Goal: Task Accomplishment & Management: Manage account settings

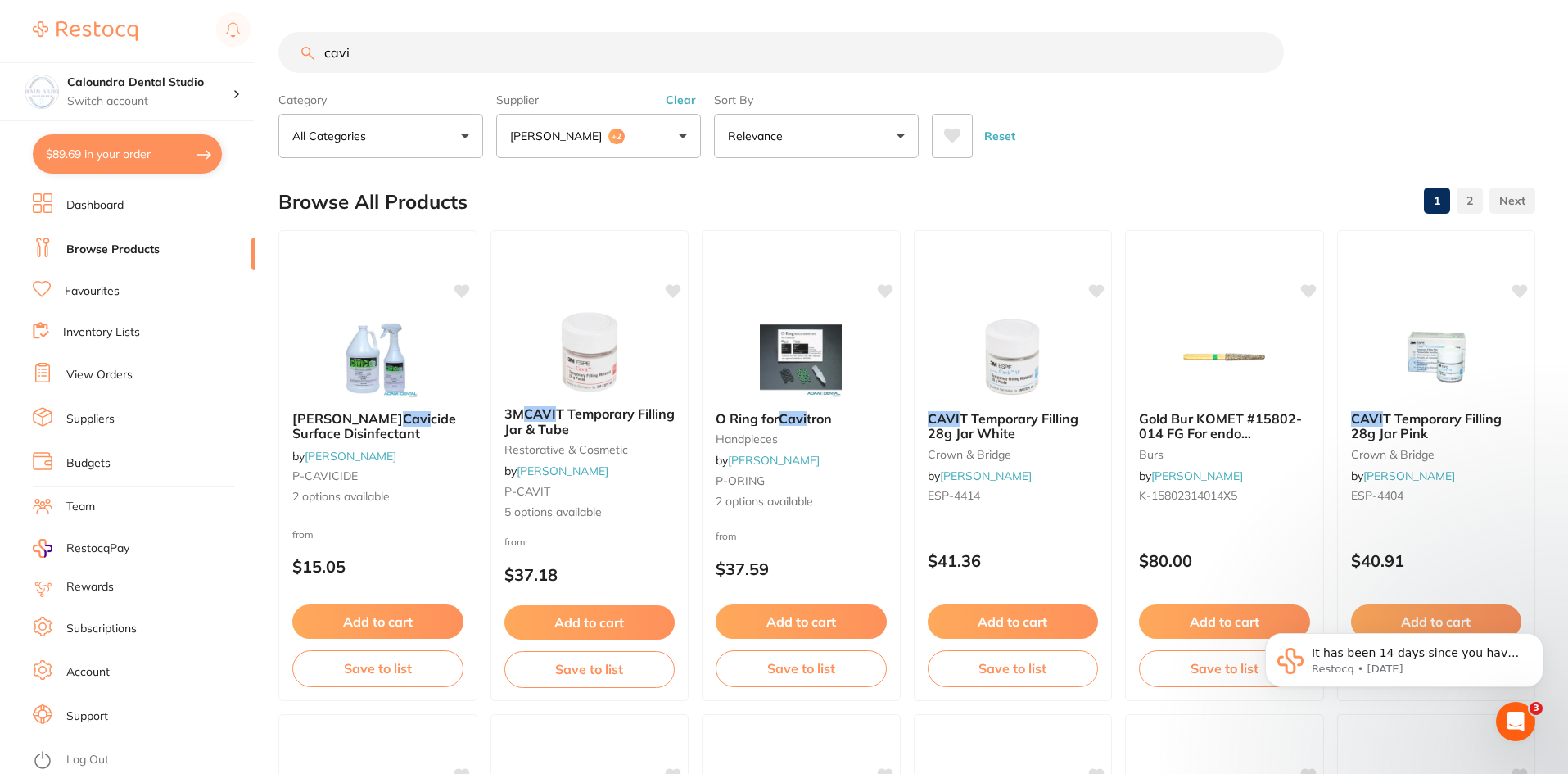
scroll to position [39, 0]
click at [119, 376] on link "View Orders" at bounding box center [100, 375] width 66 height 16
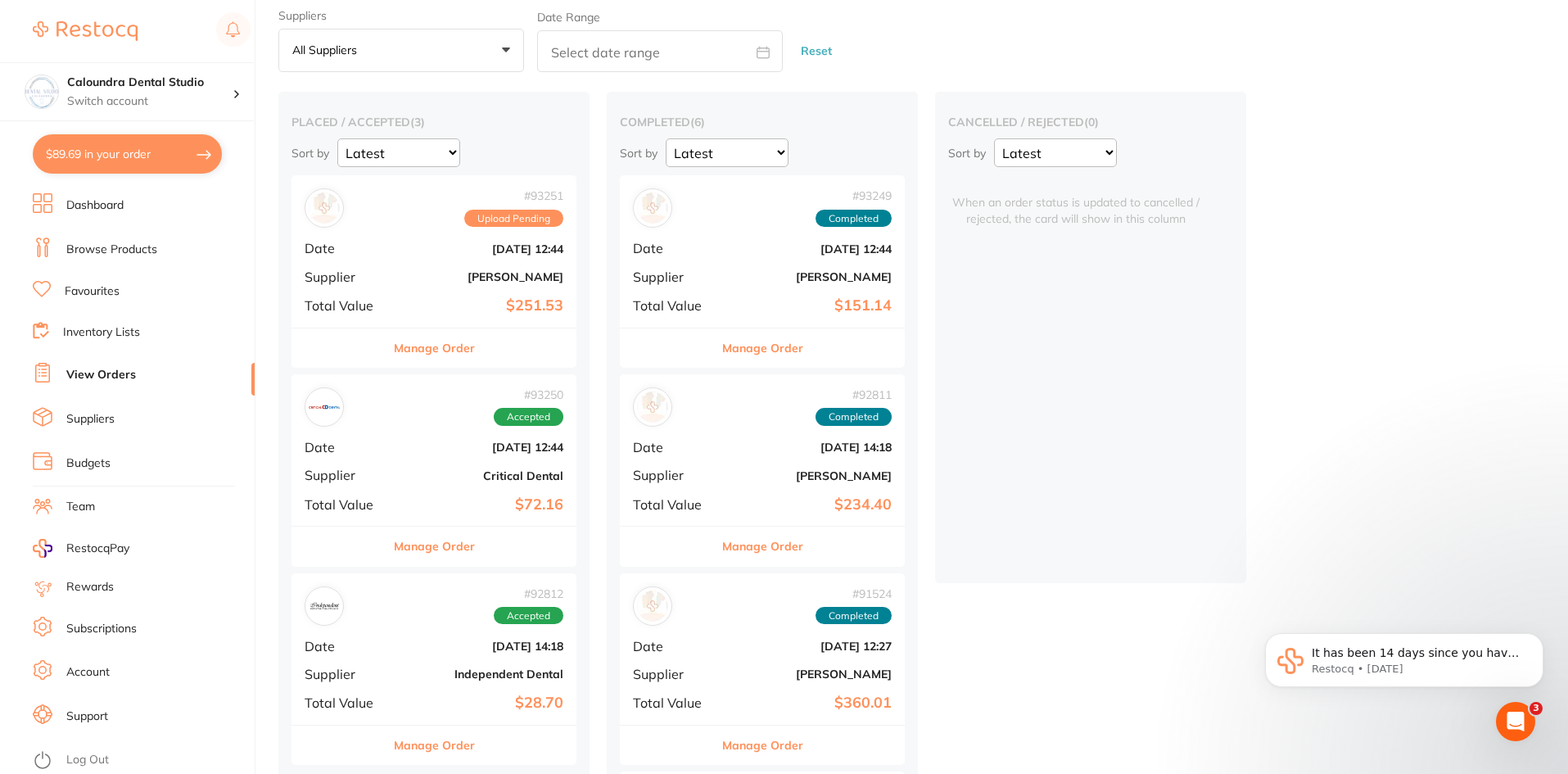
scroll to position [82, 0]
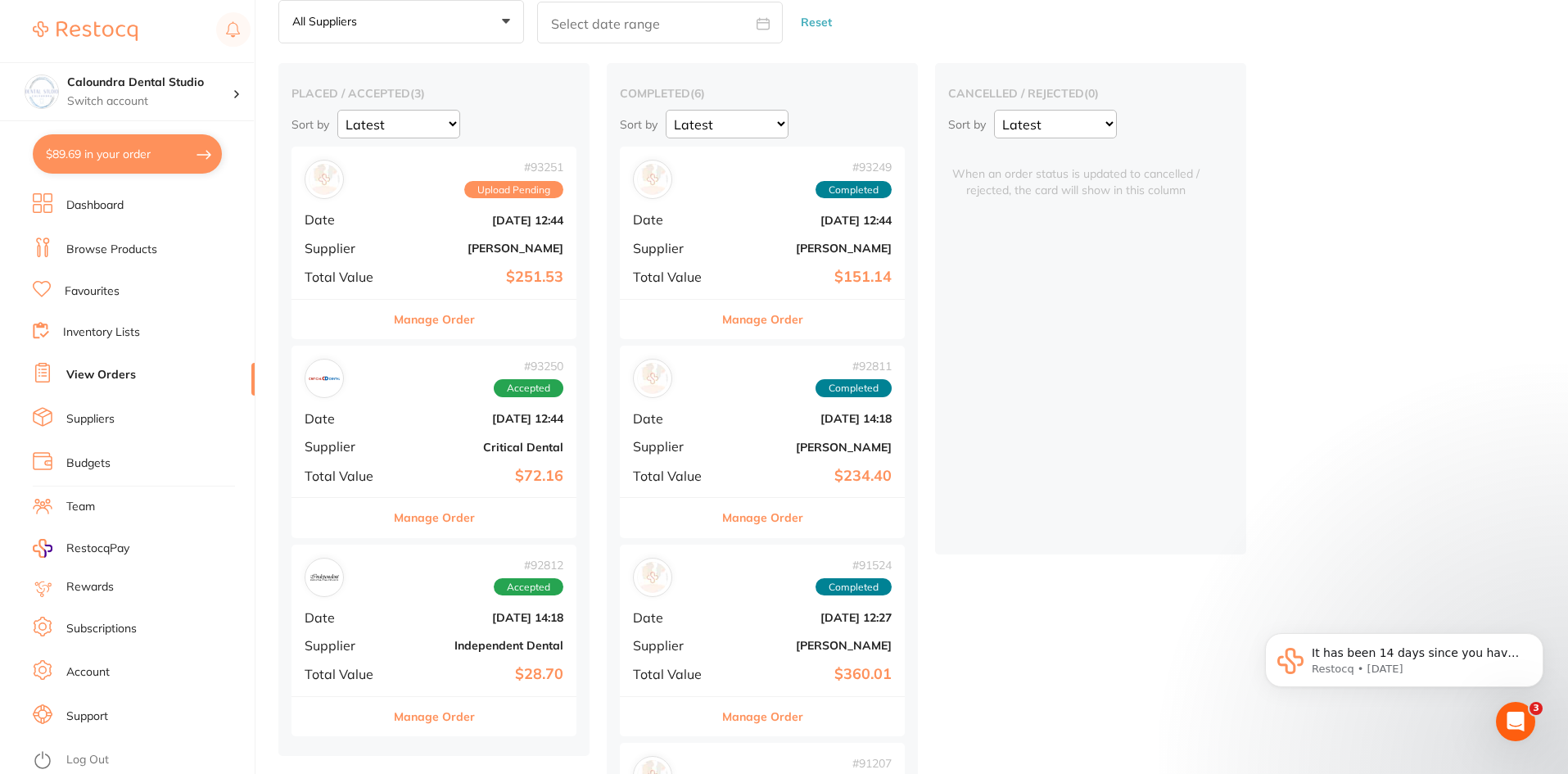
click at [448, 518] on button "Manage Order" at bounding box center [434, 518] width 81 height 40
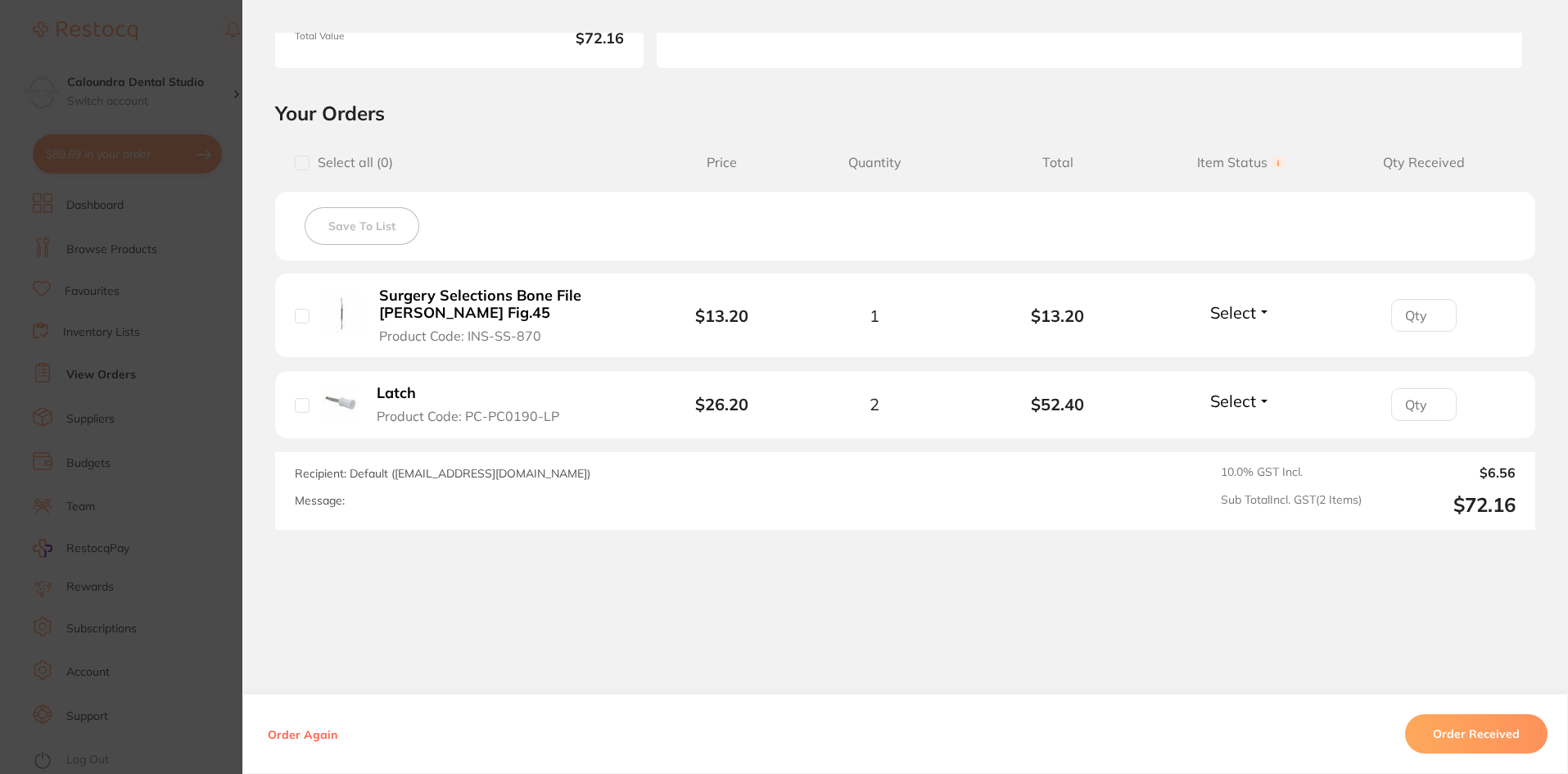
click at [296, 319] on input "checkbox" at bounding box center [302, 316] width 14 height 14
checkbox input "true"
click at [295, 405] on input "checkbox" at bounding box center [302, 405] width 14 height 14
checkbox input "true"
click at [1457, 733] on button "Order Received" at bounding box center [1476, 734] width 143 height 40
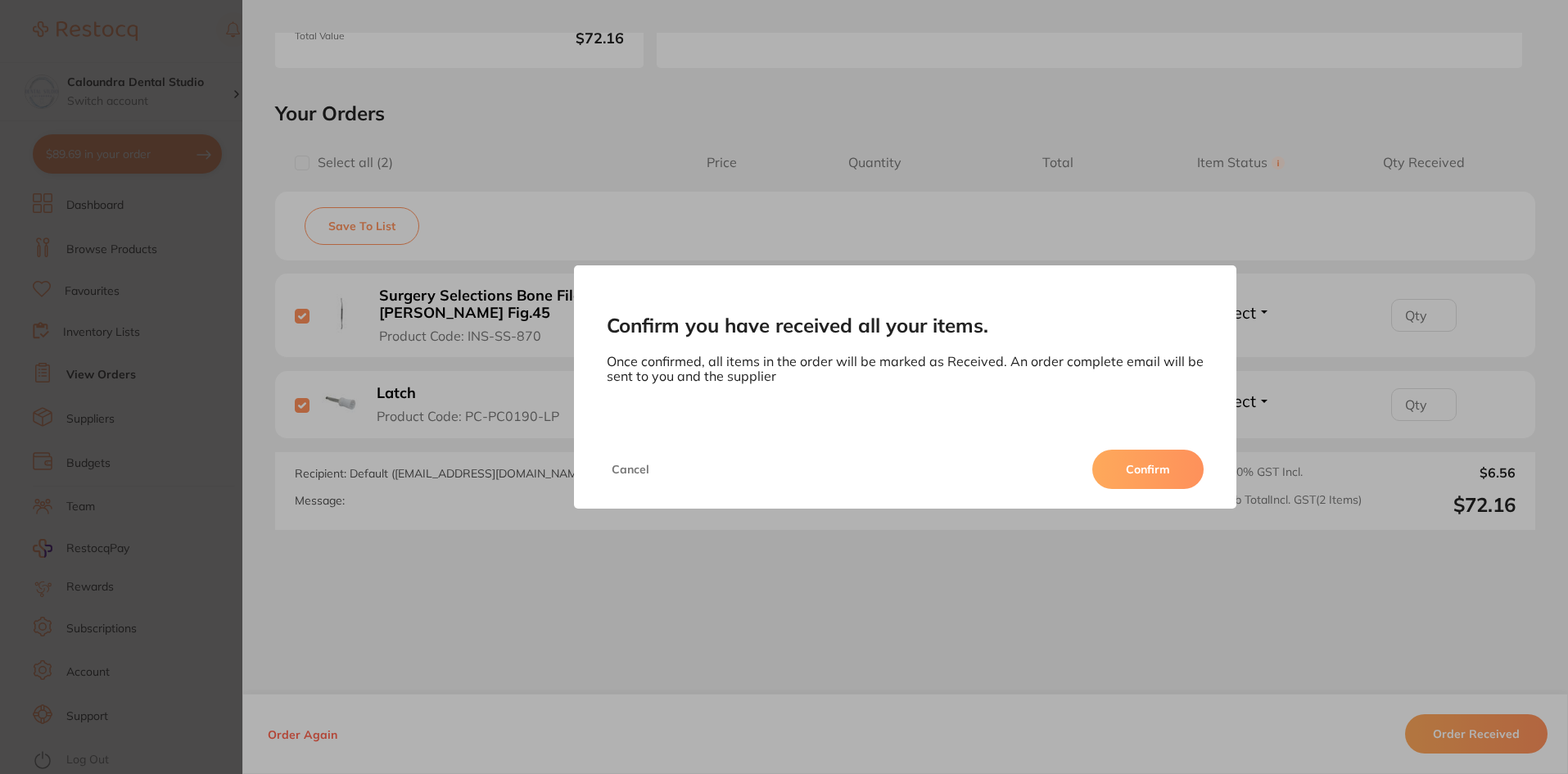
click at [1122, 469] on button "Confirm" at bounding box center [1148, 469] width 111 height 40
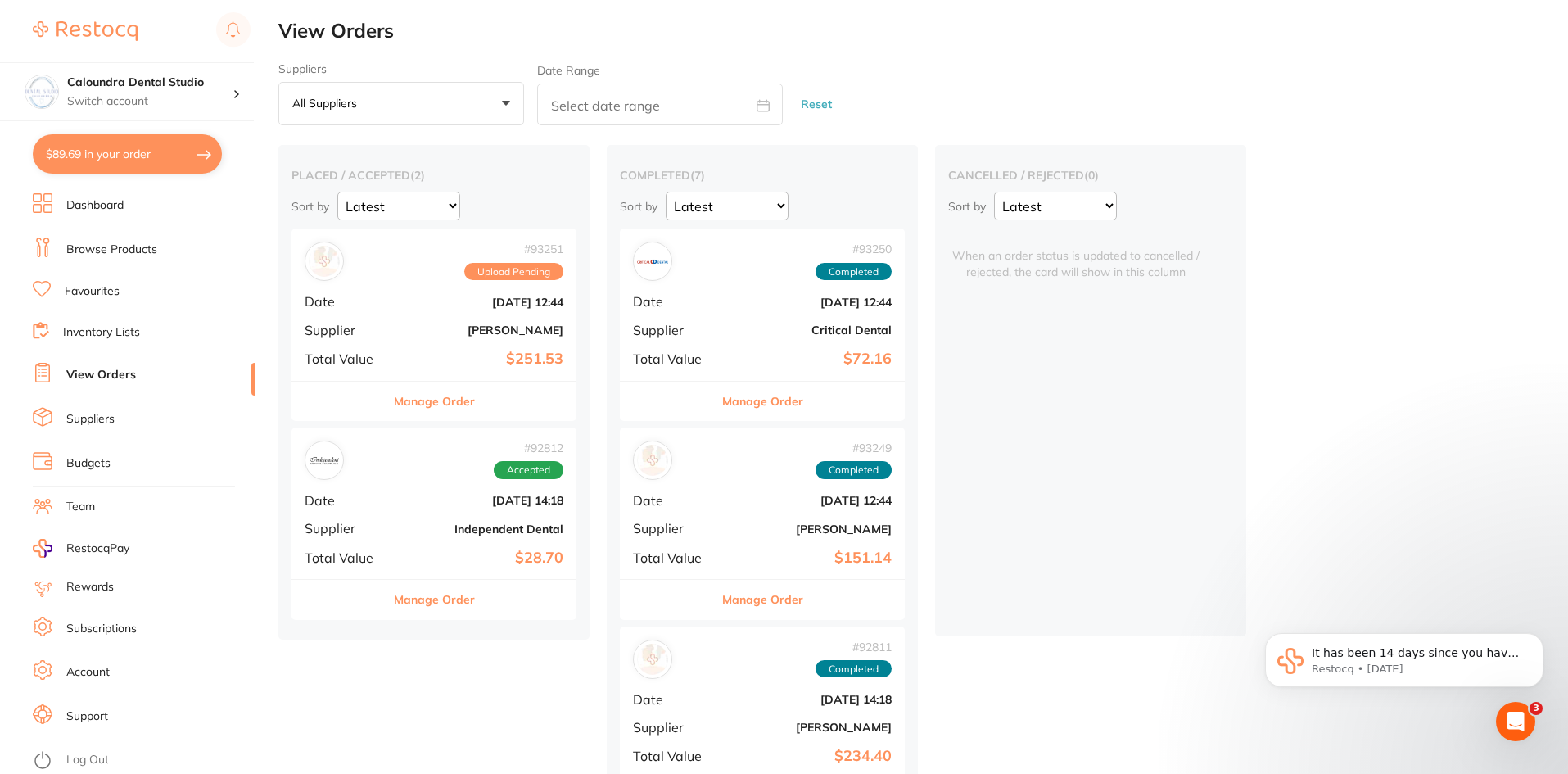
click at [87, 253] on link "Browse Products" at bounding box center [111, 250] width 91 height 16
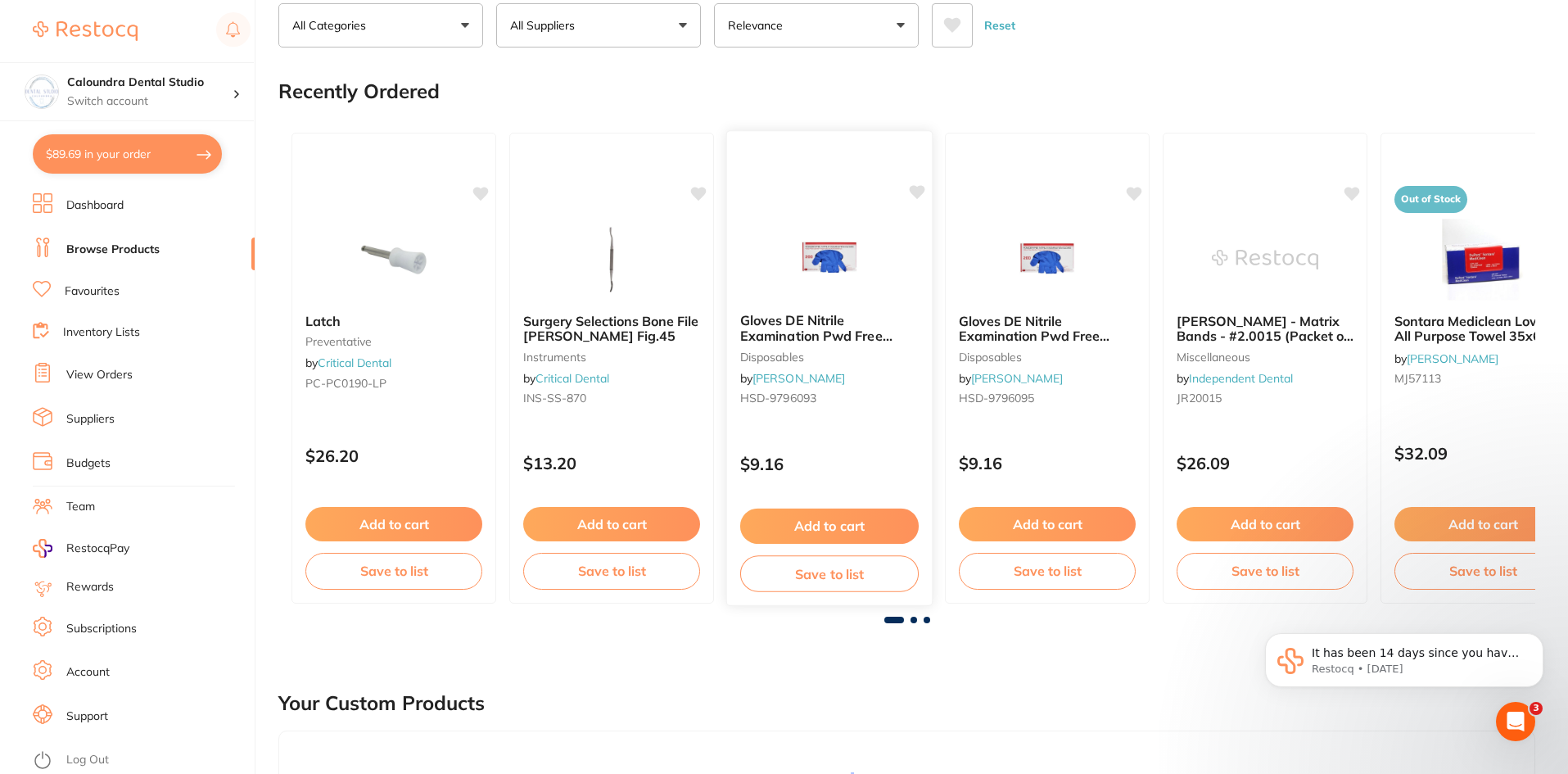
scroll to position [82, 0]
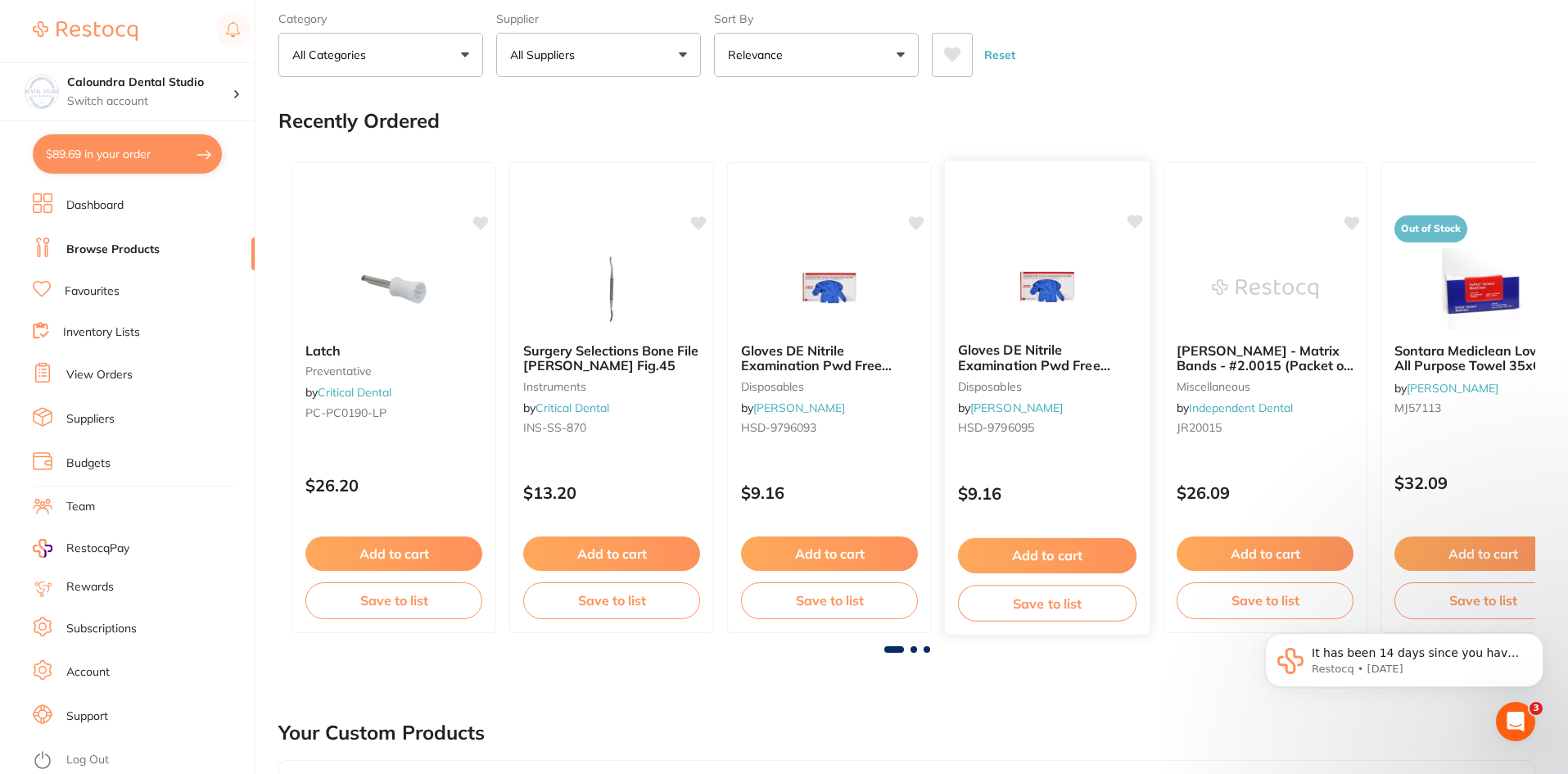
click at [1135, 220] on icon at bounding box center [1135, 221] width 15 height 13
click at [478, 220] on icon at bounding box center [482, 221] width 15 height 13
drag, startPoint x: 1088, startPoint y: 666, endPoint x: 974, endPoint y: 663, distance: 114.0
click at [910, 648] on span at bounding box center [913, 649] width 6 height 6
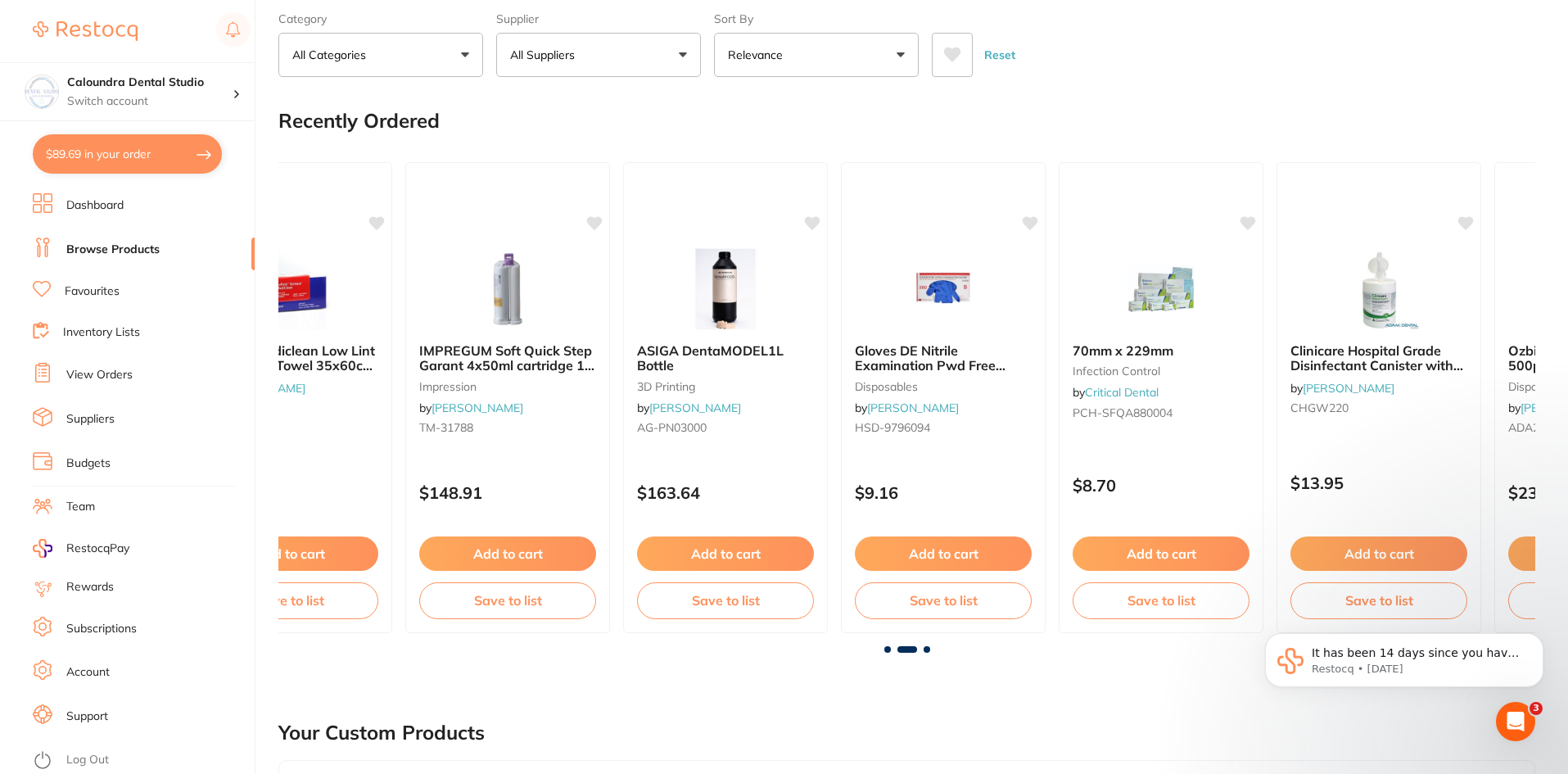
scroll to position [0, 1257]
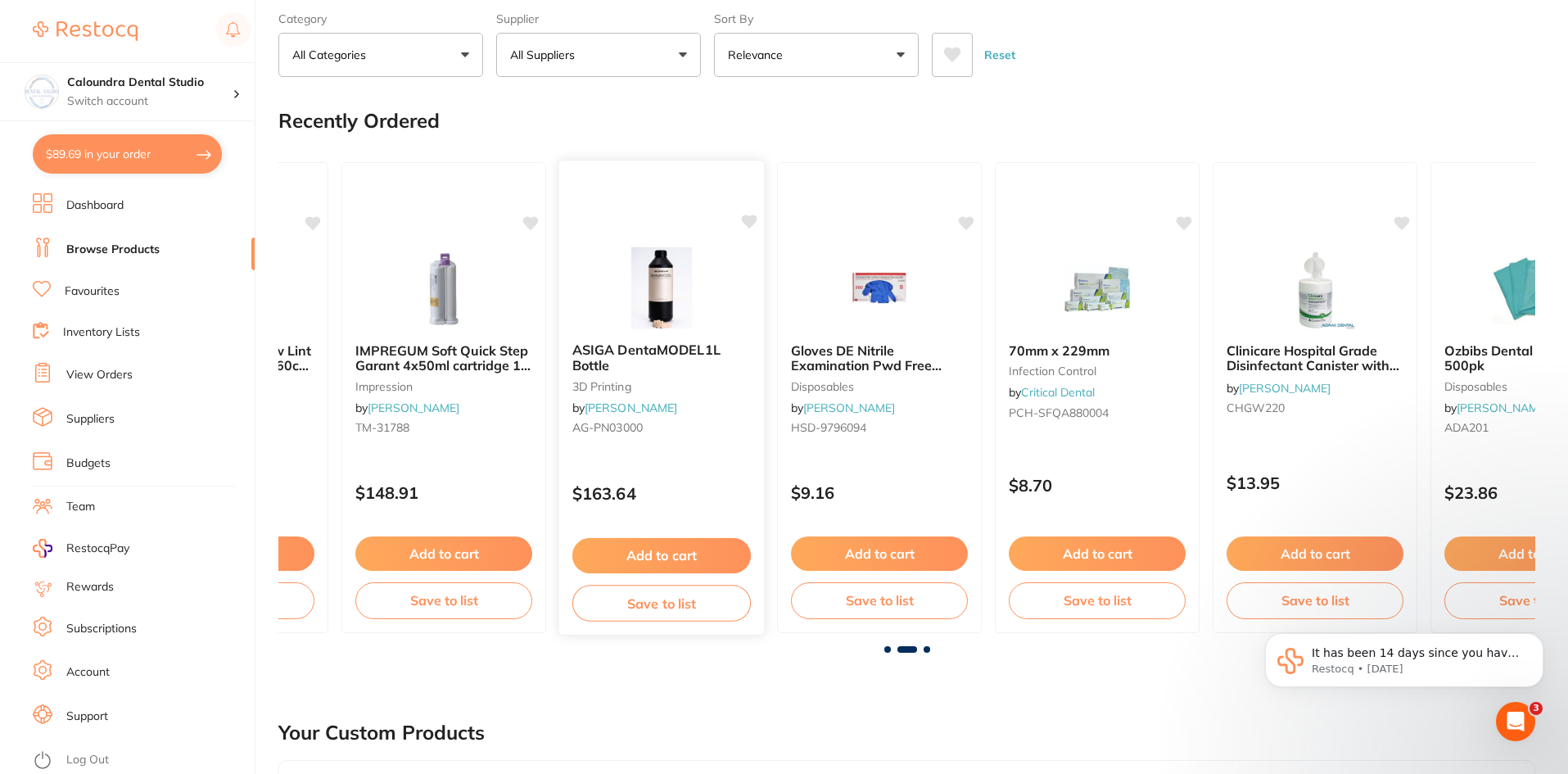
click at [748, 218] on icon at bounding box center [749, 221] width 15 height 13
click at [1405, 225] on icon at bounding box center [1403, 221] width 15 height 13
click at [963, 221] on icon at bounding box center [967, 221] width 15 height 13
click at [924, 647] on span at bounding box center [926, 649] width 6 height 6
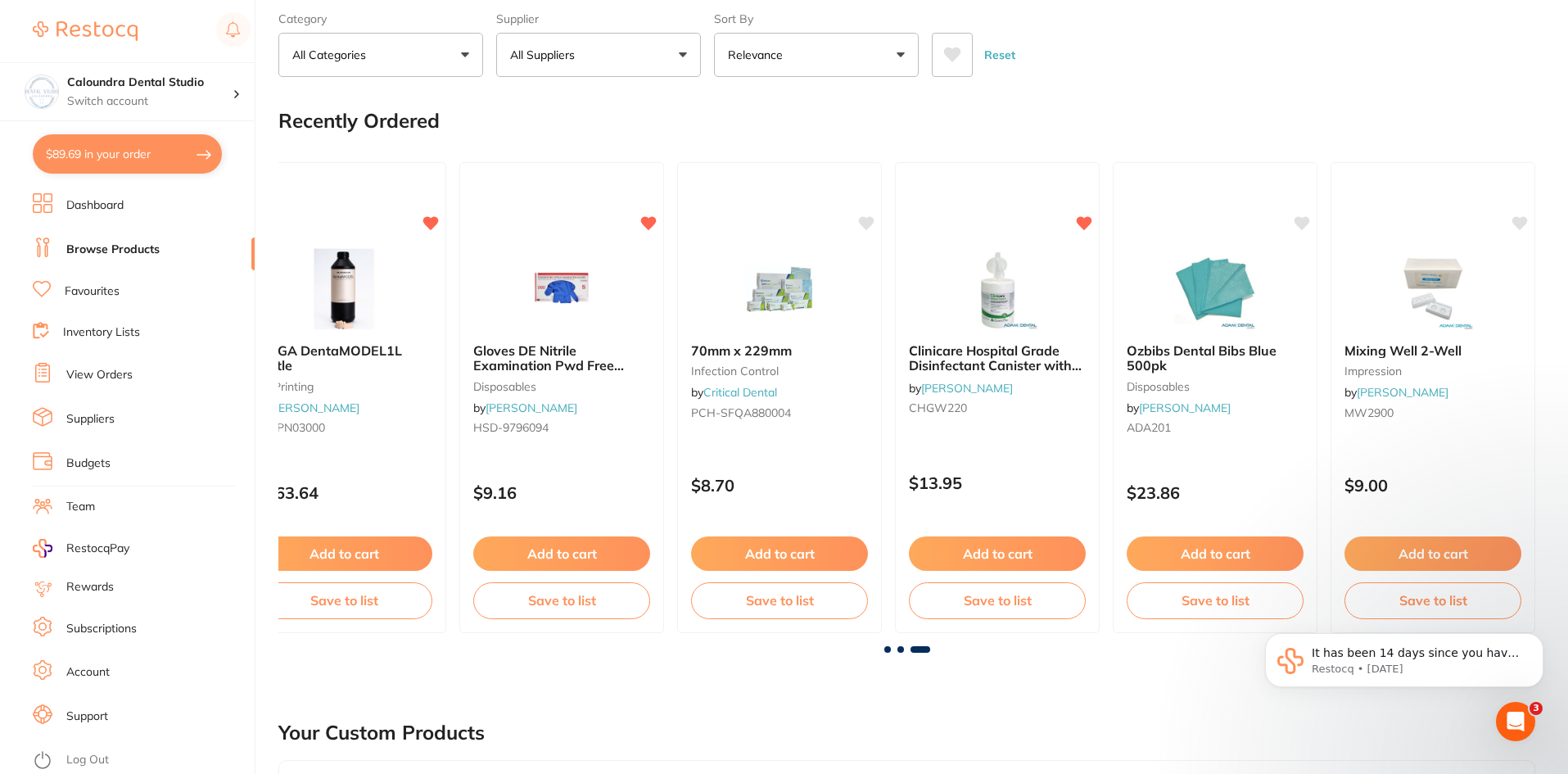
scroll to position [0, 1588]
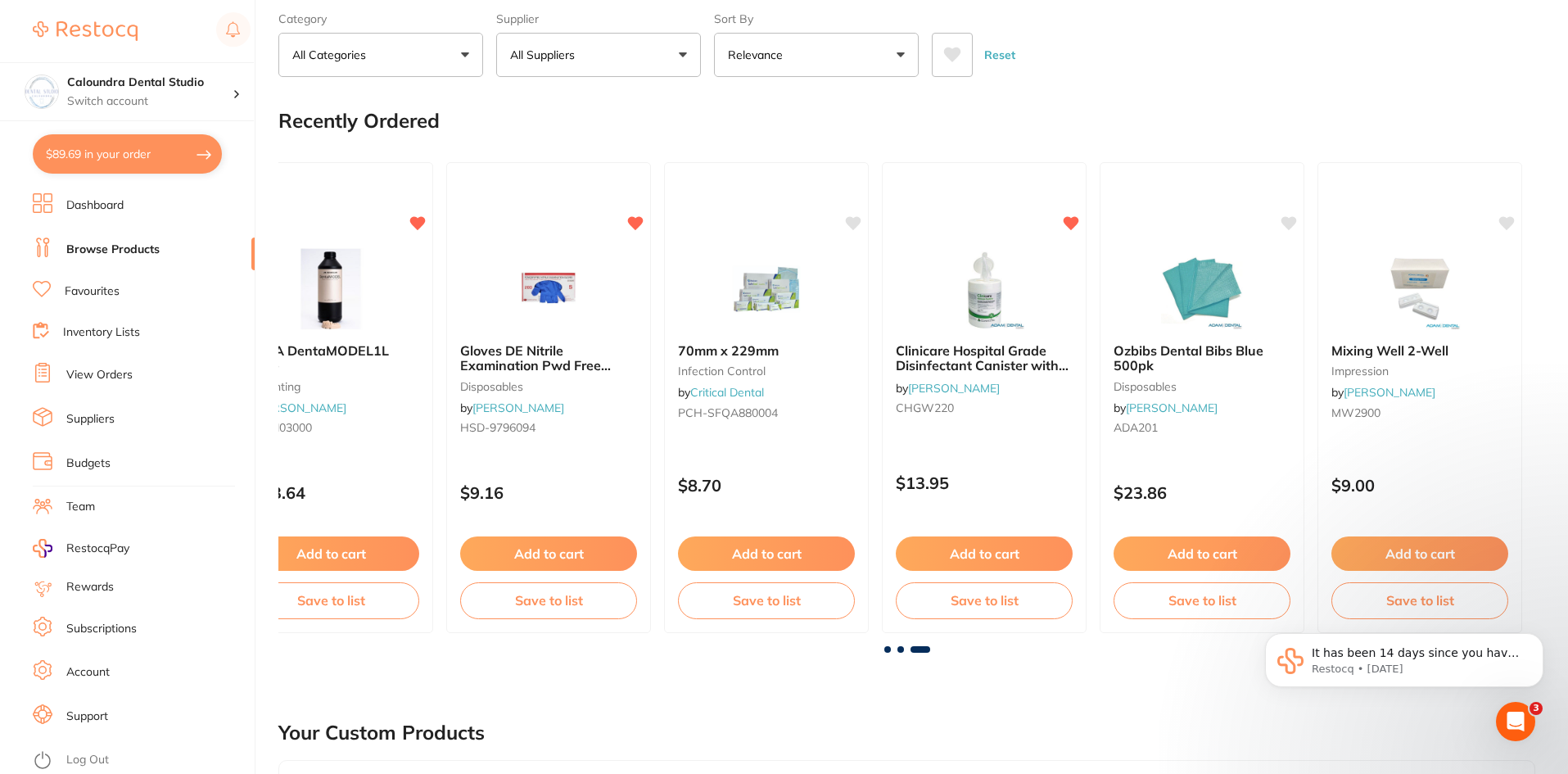
click at [923, 647] on span at bounding box center [920, 649] width 20 height 6
click at [1289, 221] on icon at bounding box center [1289, 221] width 15 height 13
click at [1508, 222] on icon at bounding box center [1507, 221] width 15 height 13
click at [902, 651] on span at bounding box center [900, 649] width 6 height 6
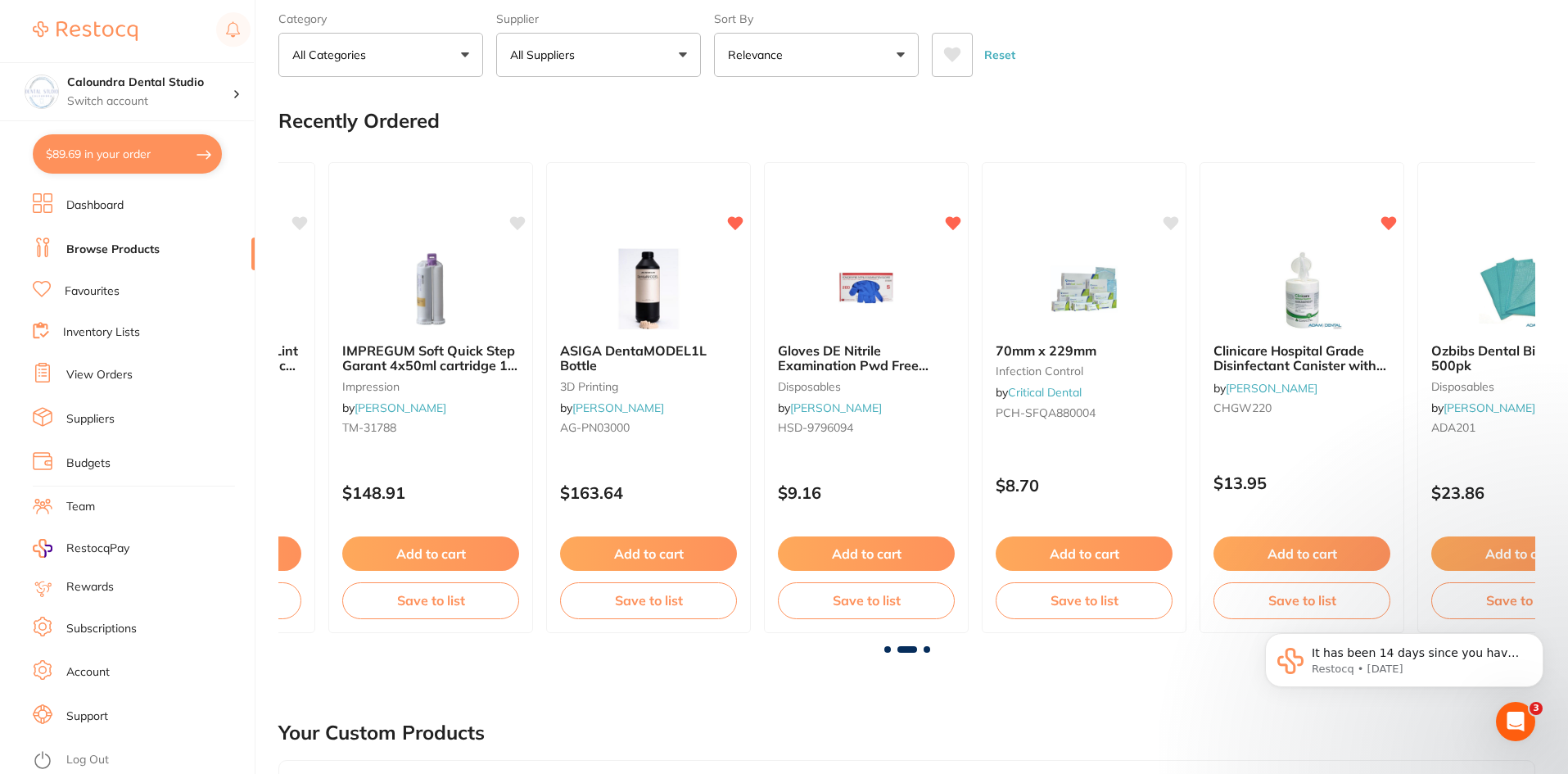
scroll to position [0, 1257]
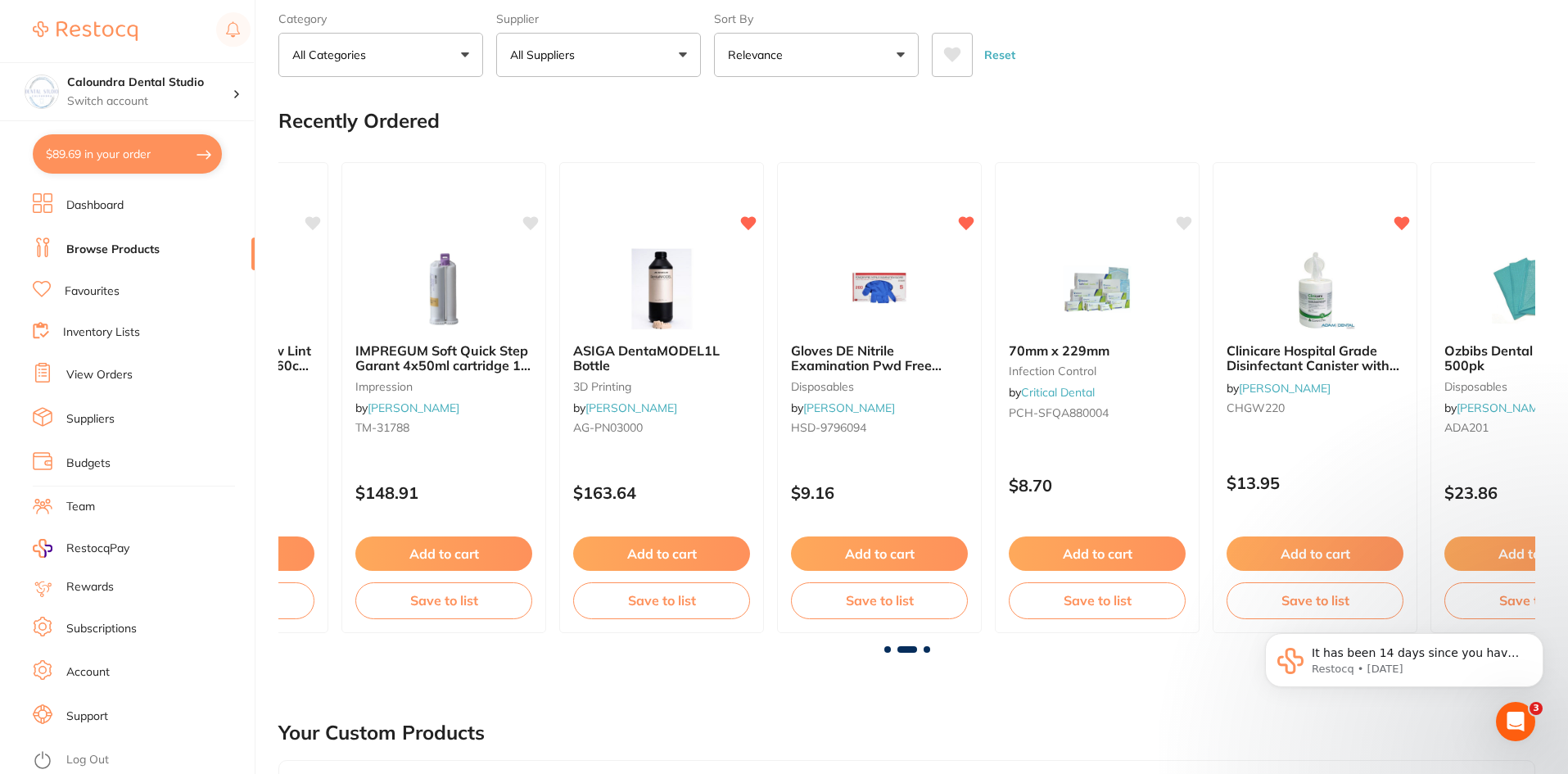
click at [889, 648] on span at bounding box center [887, 649] width 6 height 6
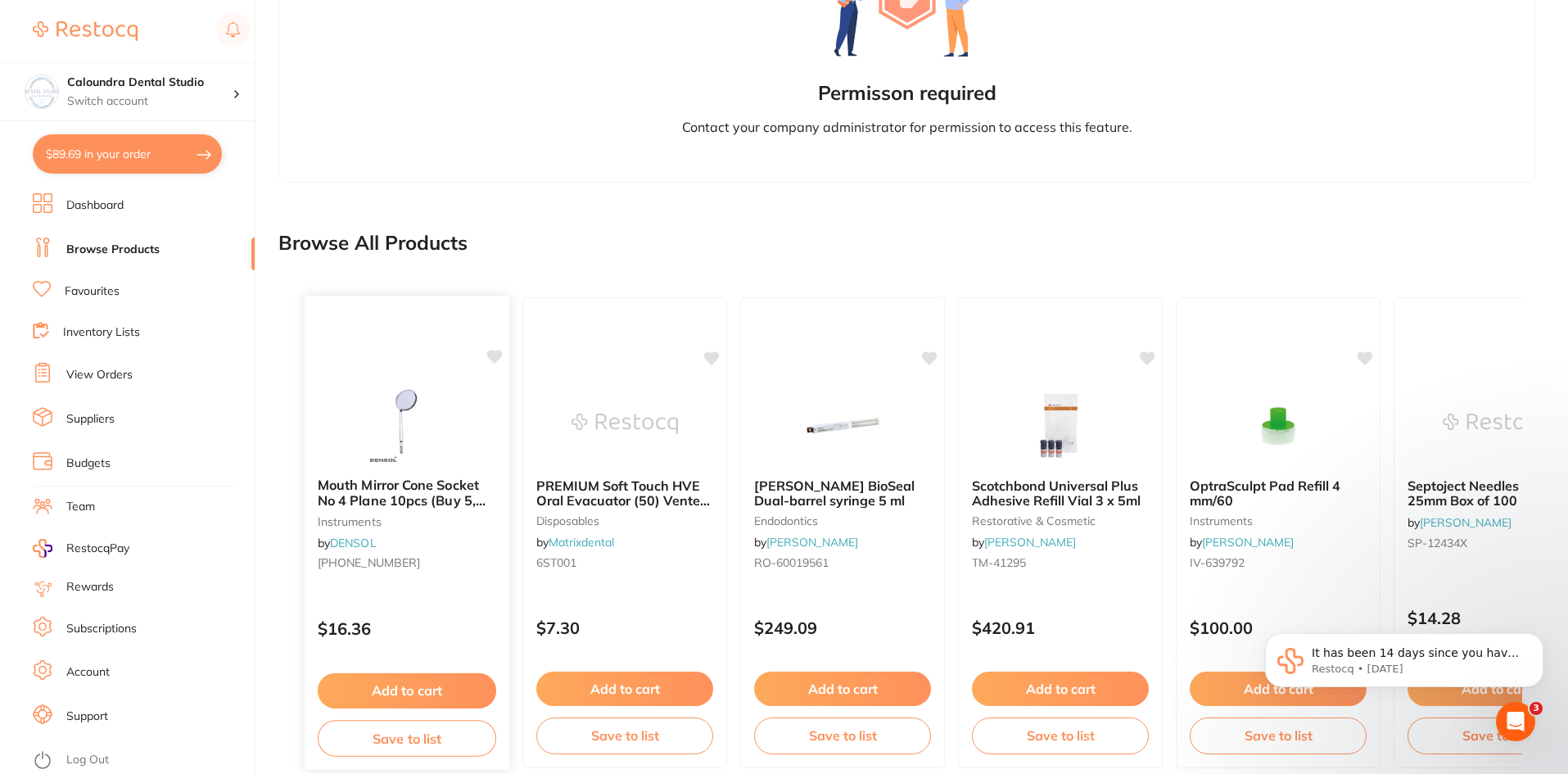
scroll to position [1004, 0]
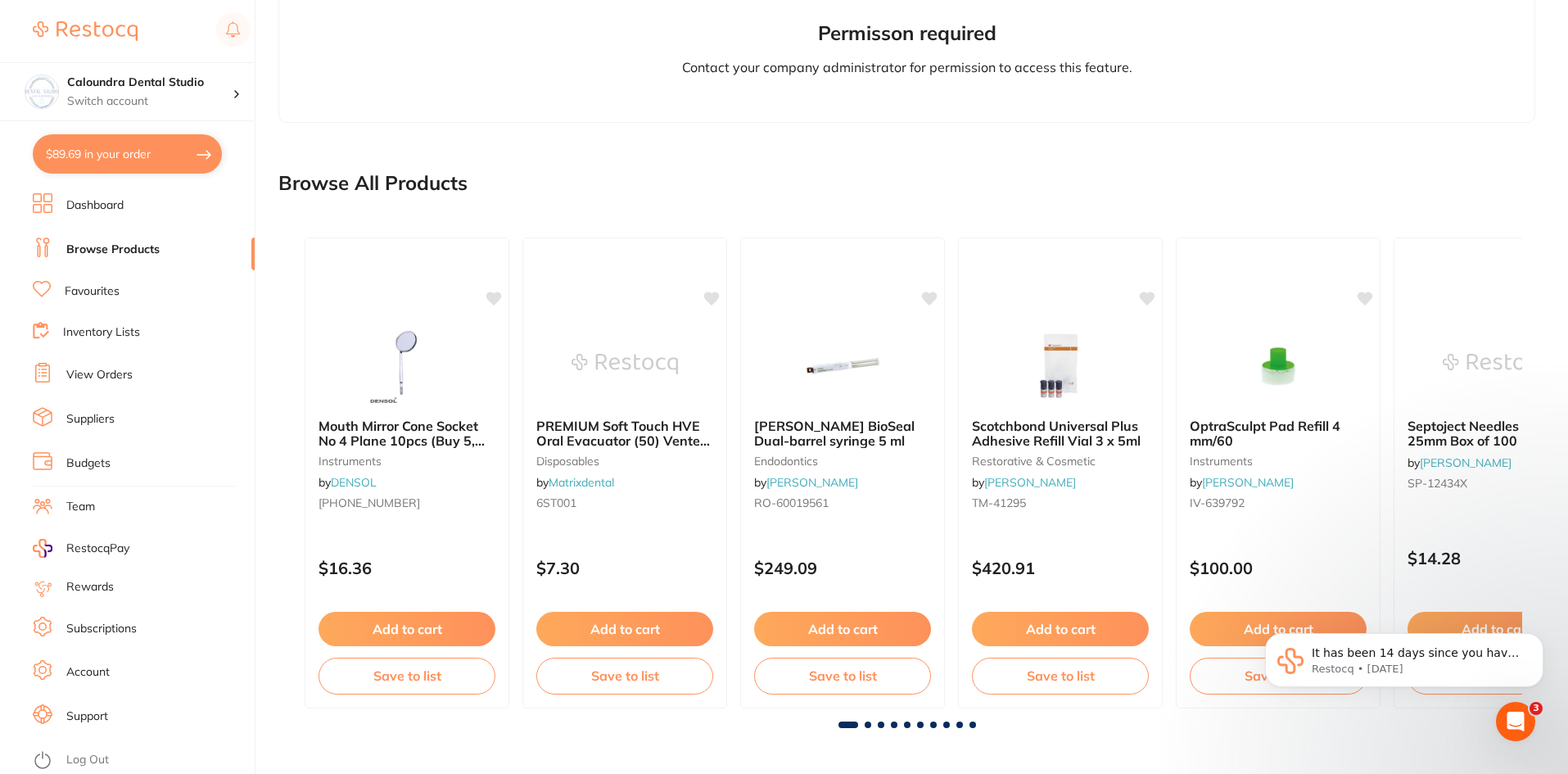
click at [865, 725] on span at bounding box center [867, 725] width 6 height 6
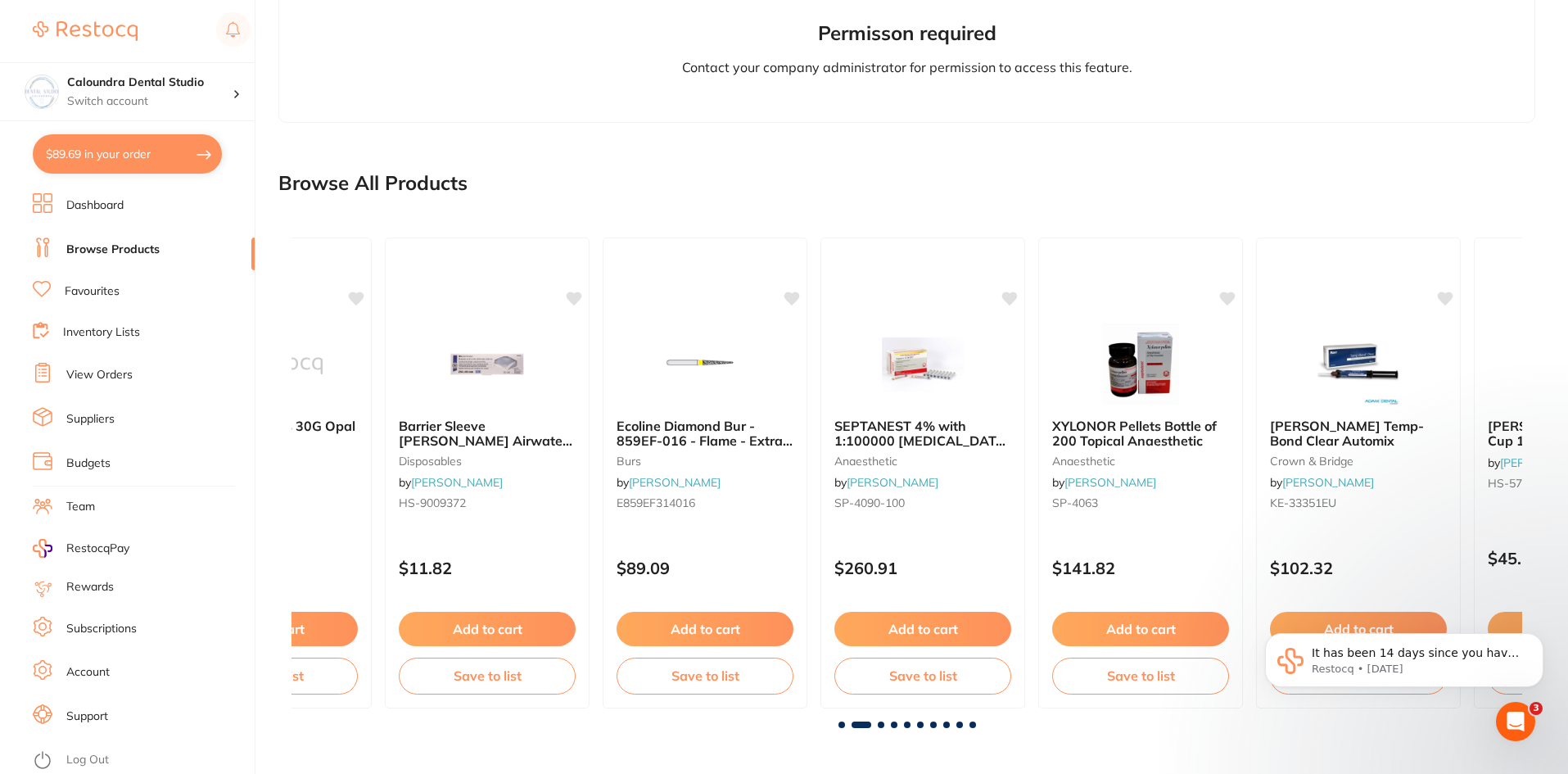
scroll to position [0, 1231]
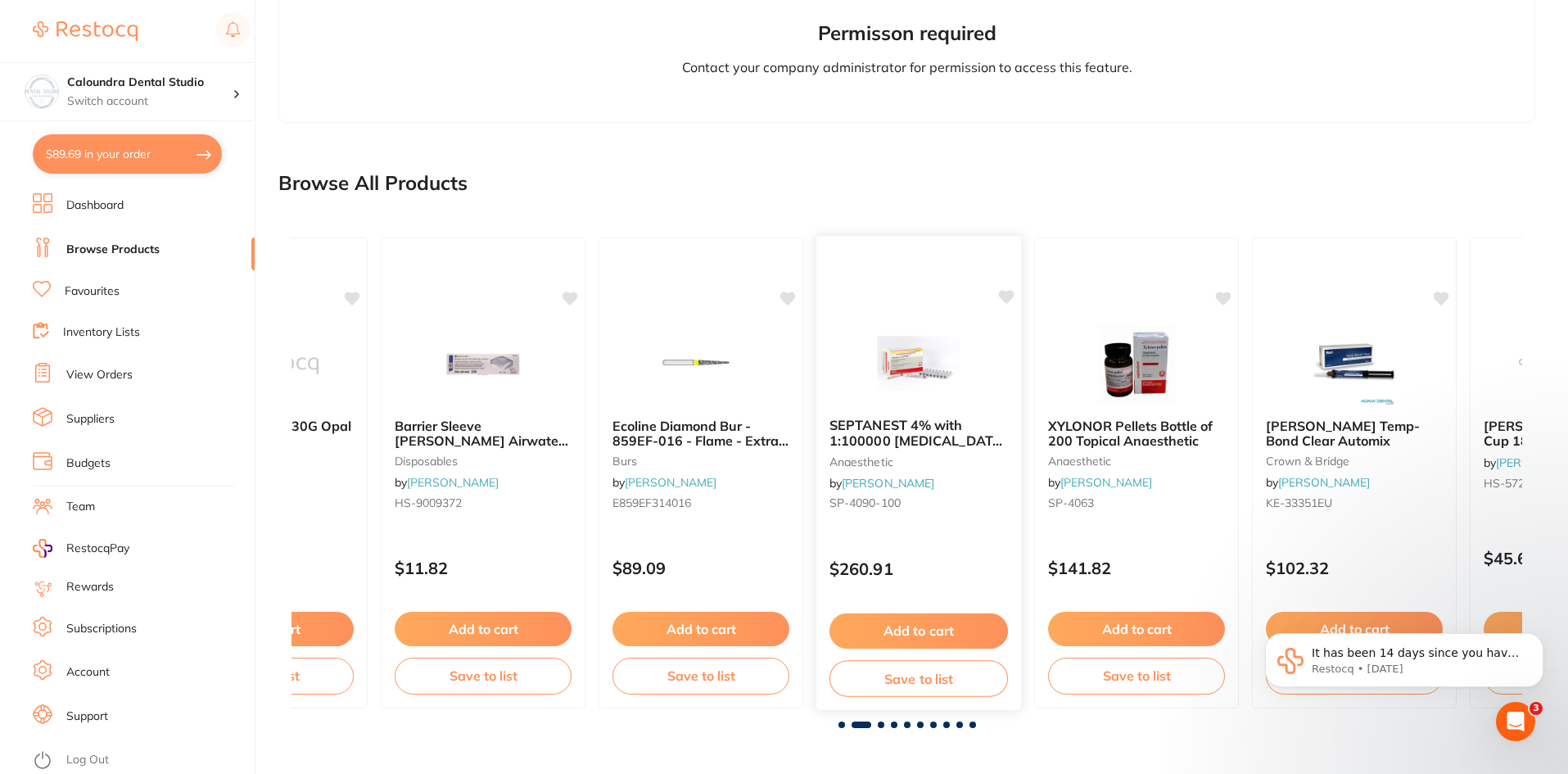
click at [1010, 298] on icon at bounding box center [1006, 297] width 15 height 13
click at [880, 725] on span at bounding box center [881, 725] width 6 height 6
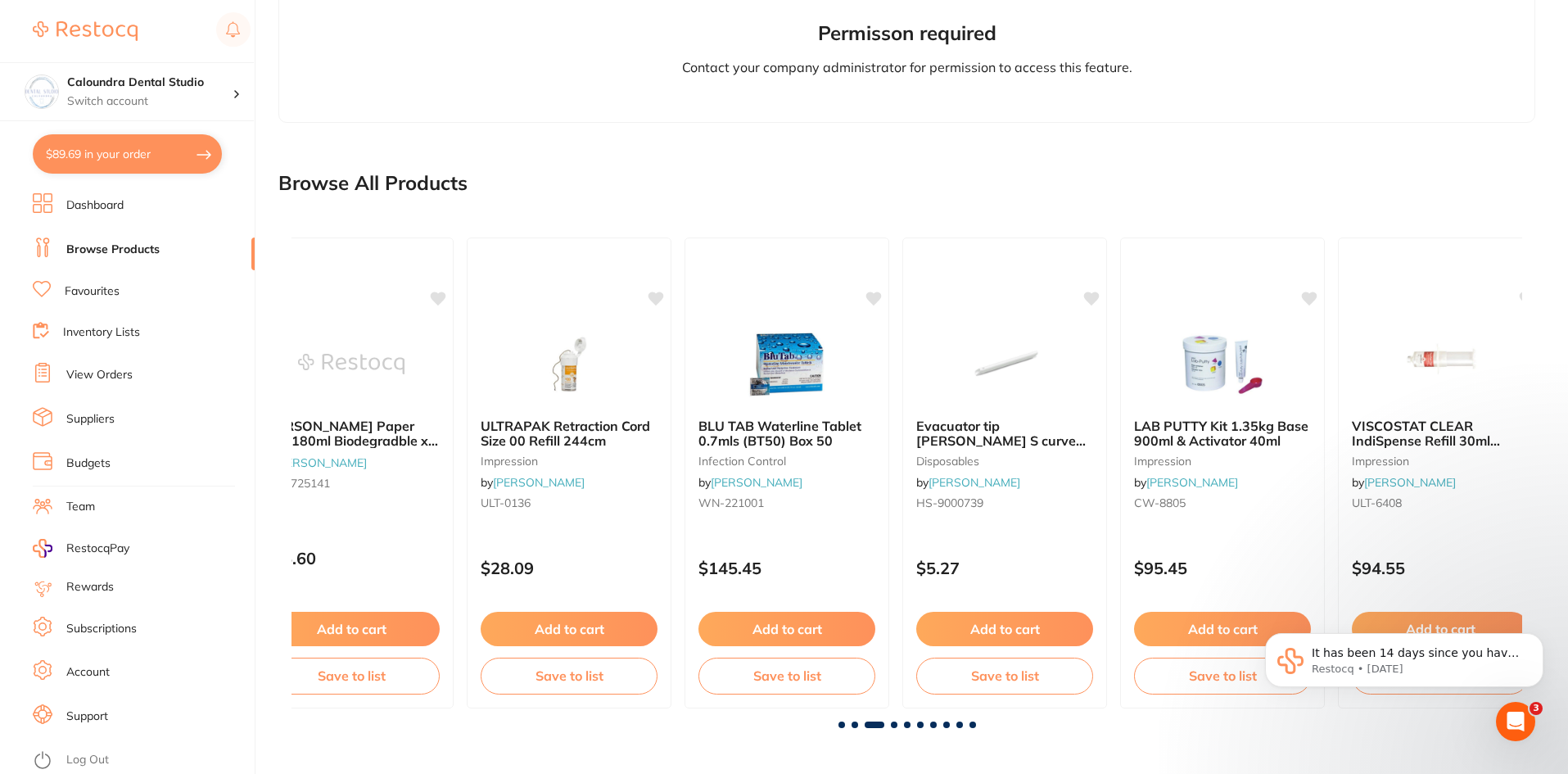
scroll to position [0, 2461]
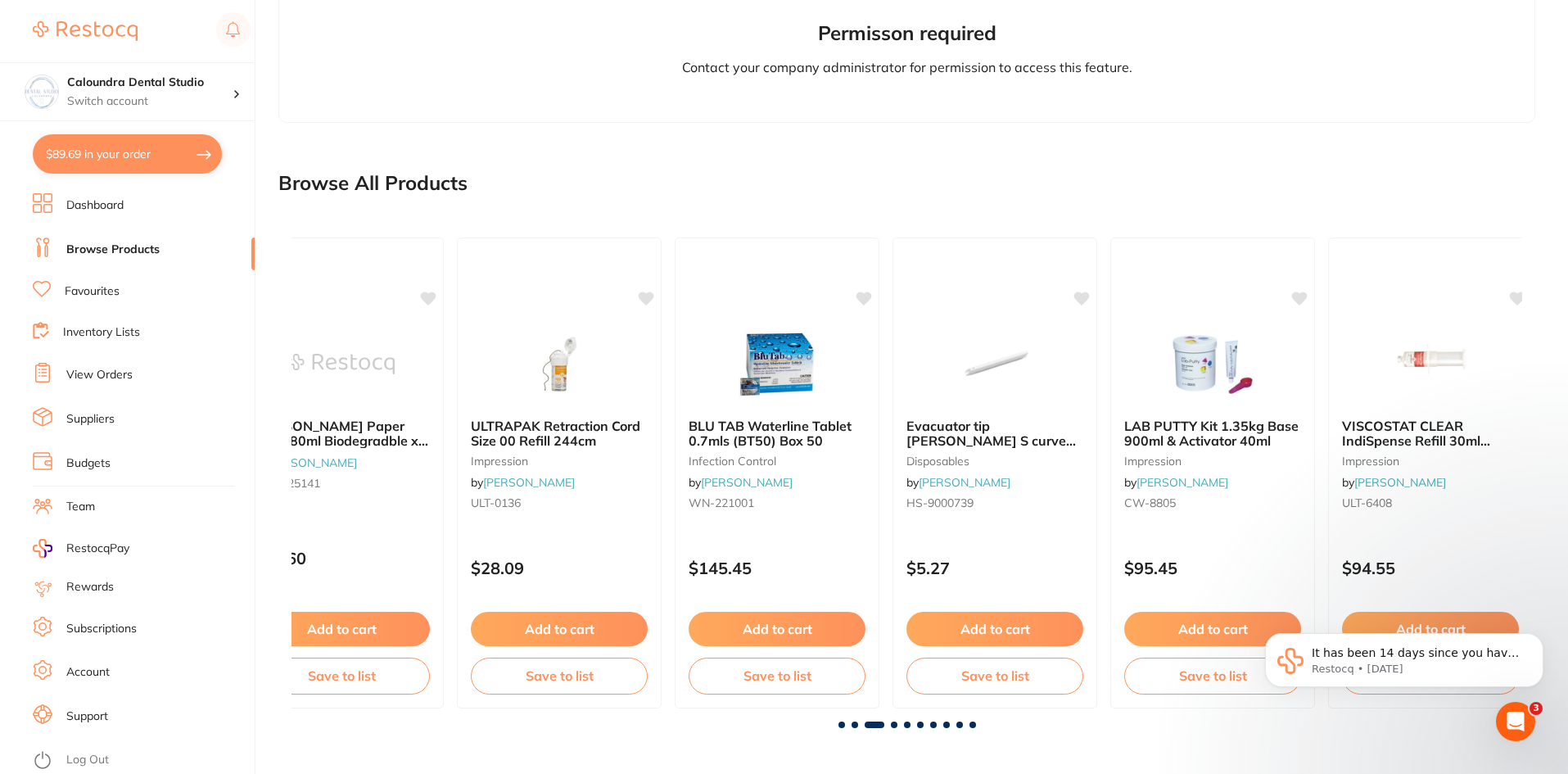
click at [894, 725] on span at bounding box center [893, 725] width 6 height 6
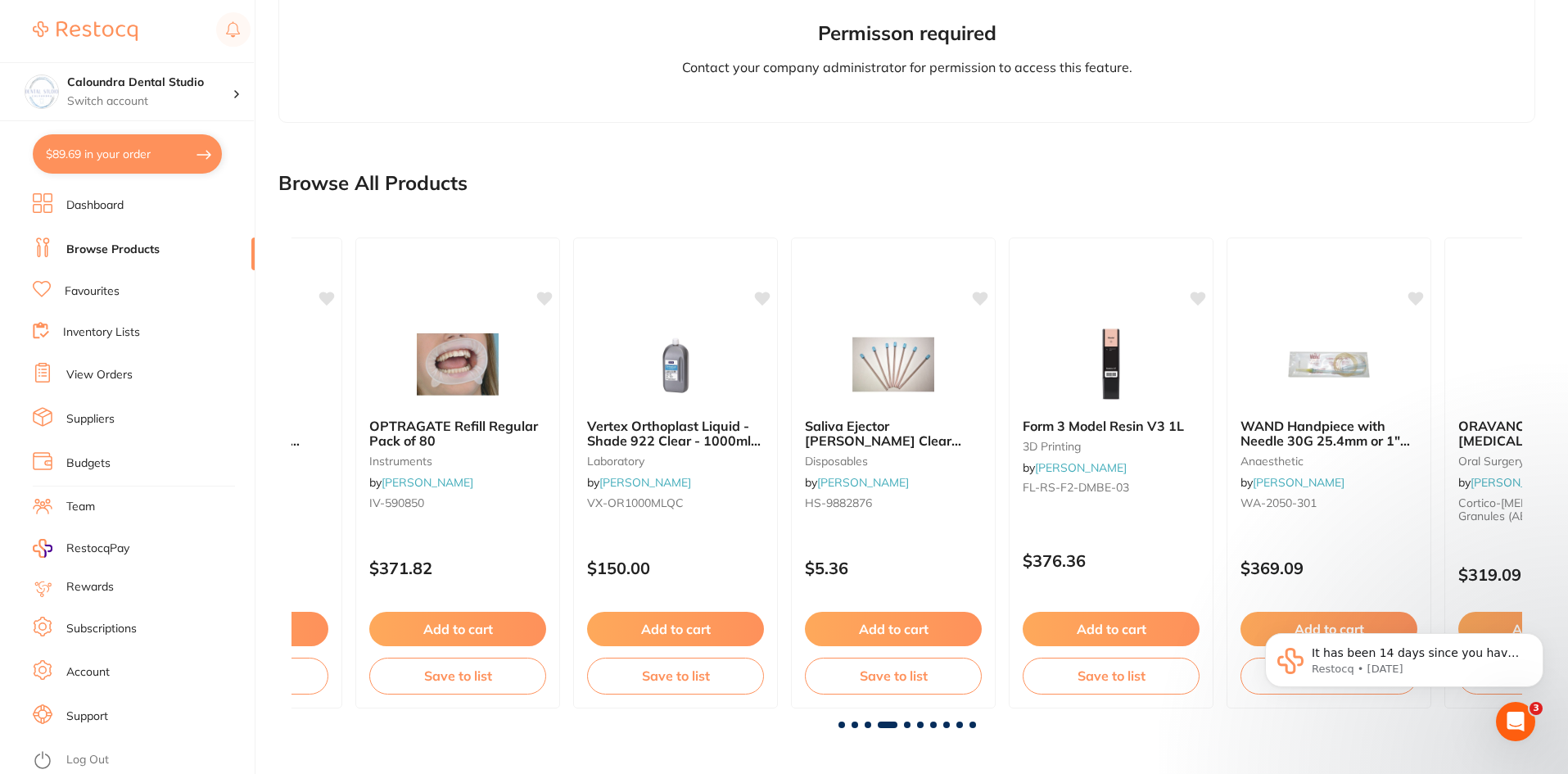
scroll to position [0, 3692]
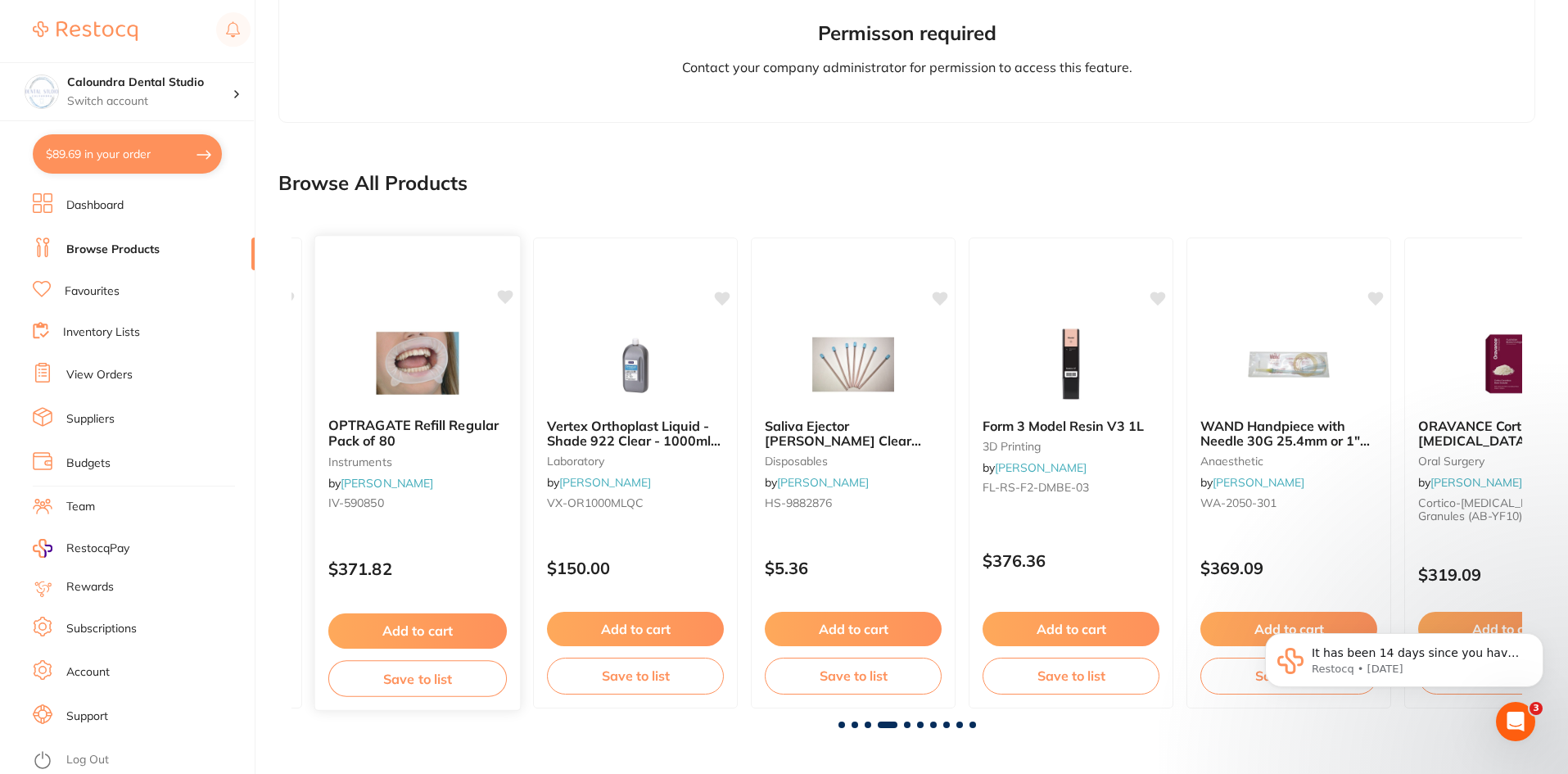
click at [500, 294] on icon at bounding box center [505, 297] width 15 height 13
click at [907, 725] on span at bounding box center [907, 725] width 6 height 6
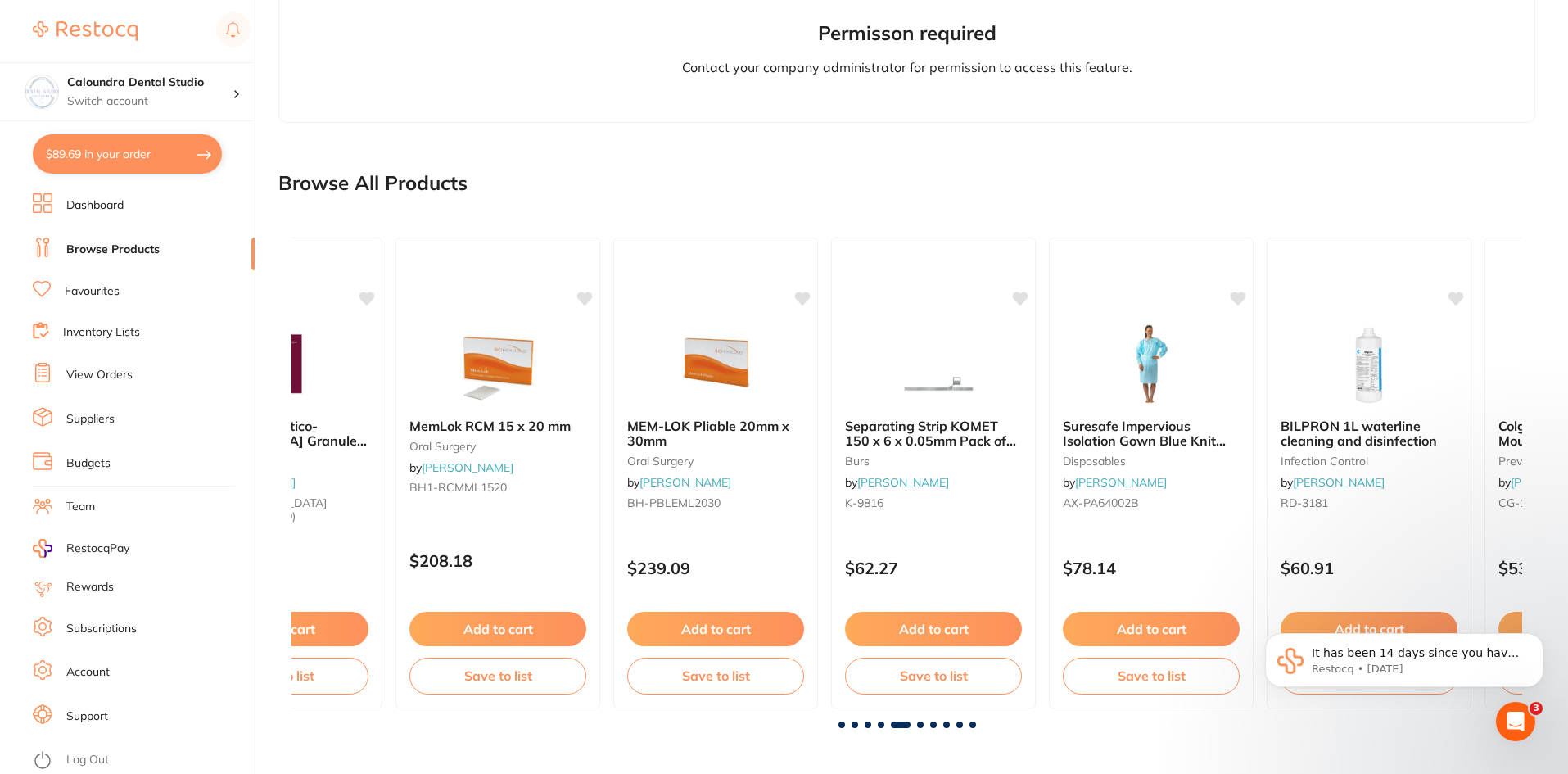
scroll to position [0, 4922]
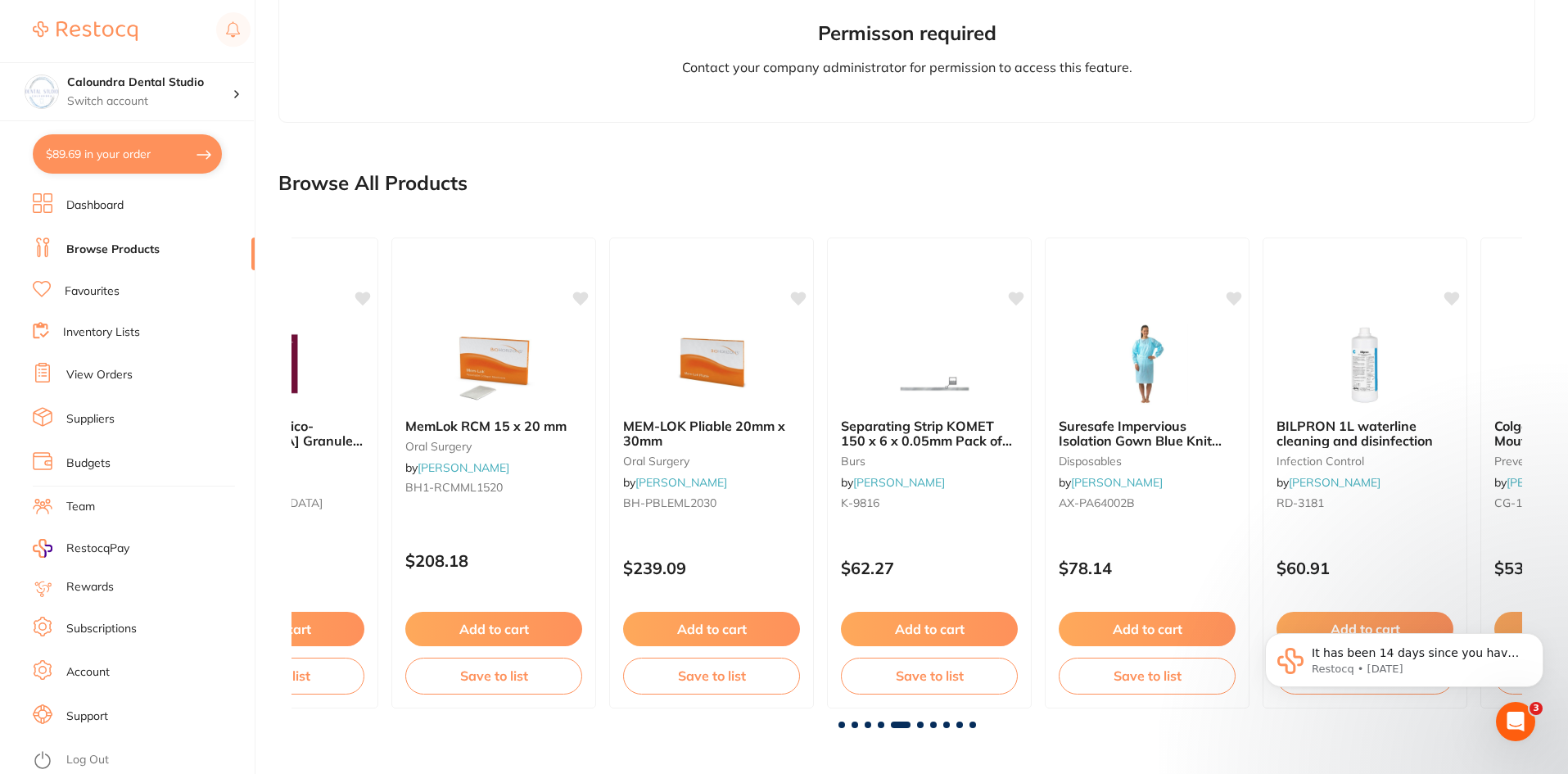
click at [930, 724] on span at bounding box center [933, 725] width 6 height 6
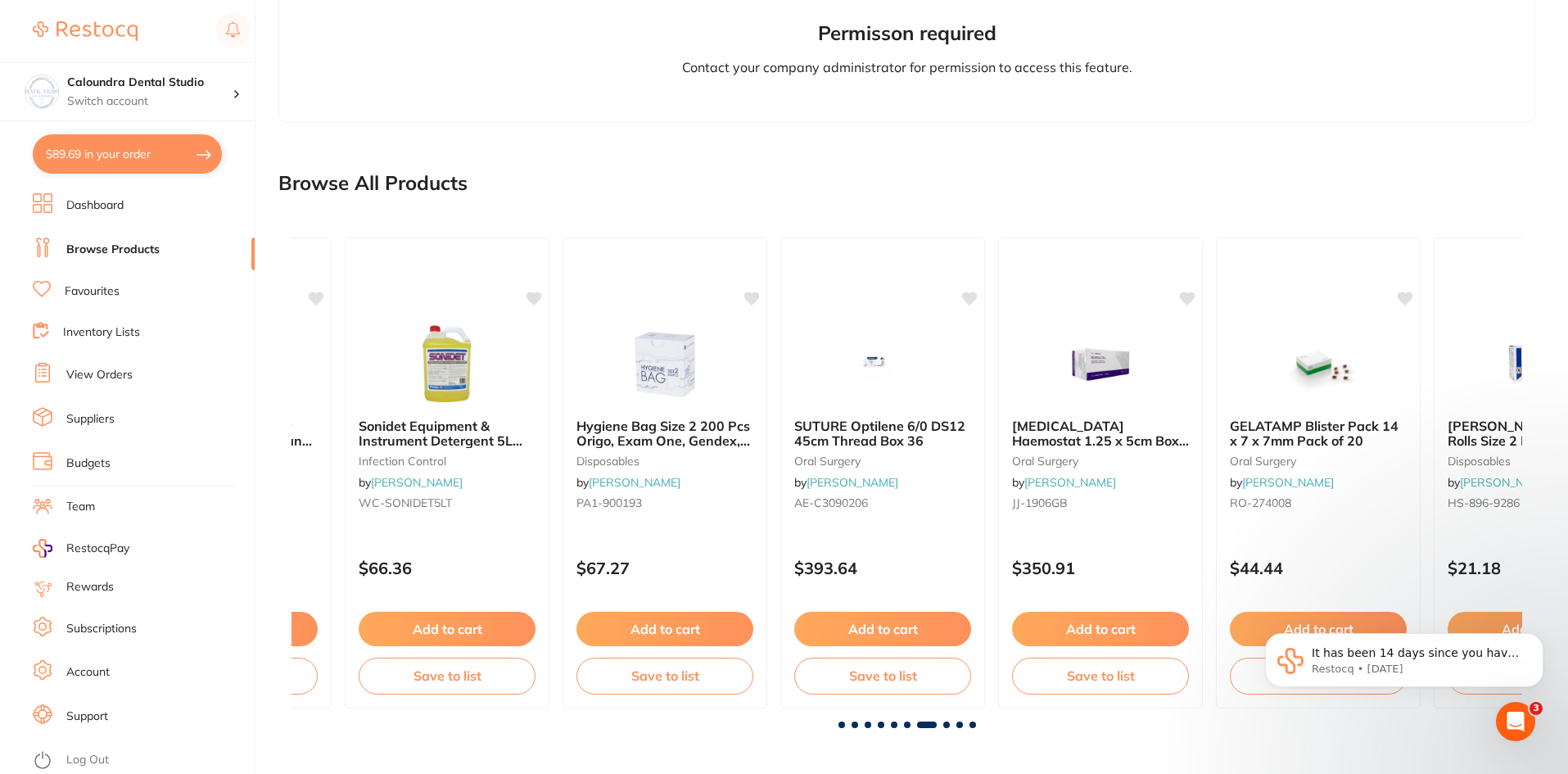
scroll to position [0, 7384]
